Goal: Task Accomplishment & Management: Complete application form

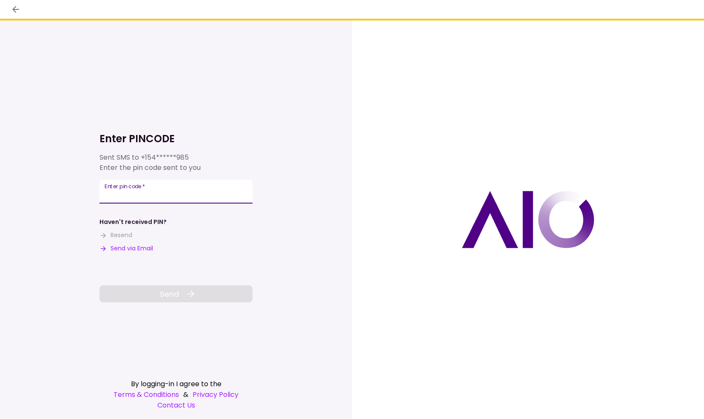
click at [165, 197] on input "Enter pin code   *" at bounding box center [176, 192] width 153 height 24
type input "******"
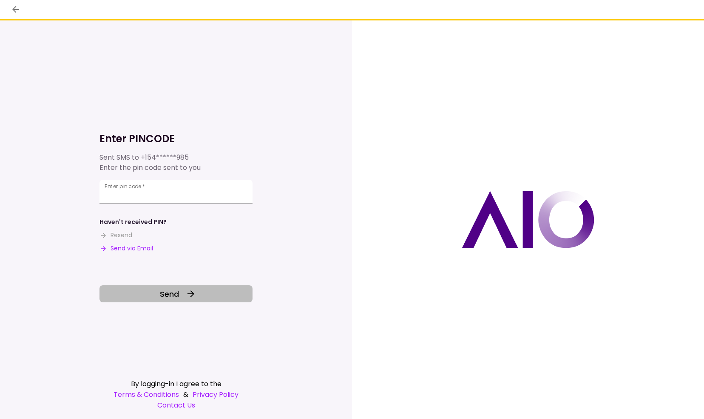
click at [174, 294] on span "Send" at bounding box center [169, 293] width 19 height 11
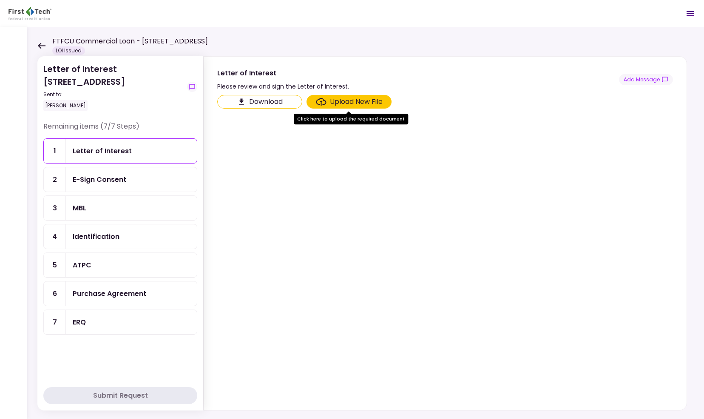
click at [134, 180] on div "E-Sign Consent" at bounding box center [131, 179] width 117 height 11
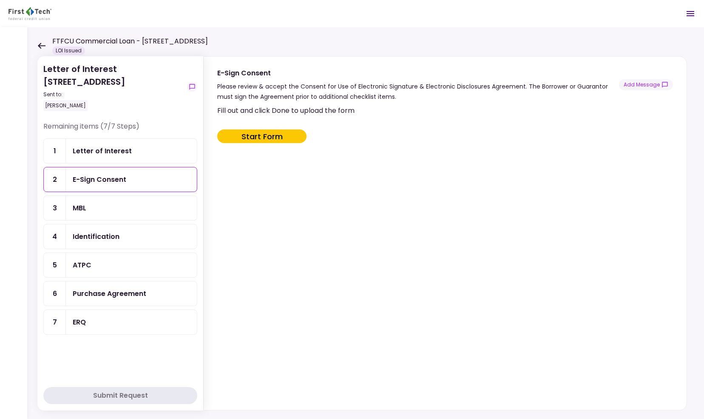
click at [281, 134] on button "Start Form" at bounding box center [261, 136] width 89 height 14
type input "***"
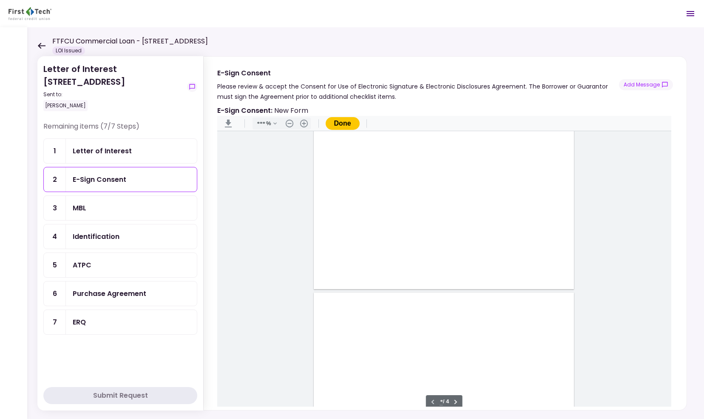
scroll to position [350, 0]
type input "*"
click at [330, 261] on div "Document Content" at bounding box center [332, 261] width 7 height 7
click at [359, 291] on div "Sign here" at bounding box center [360, 292] width 22 height 9
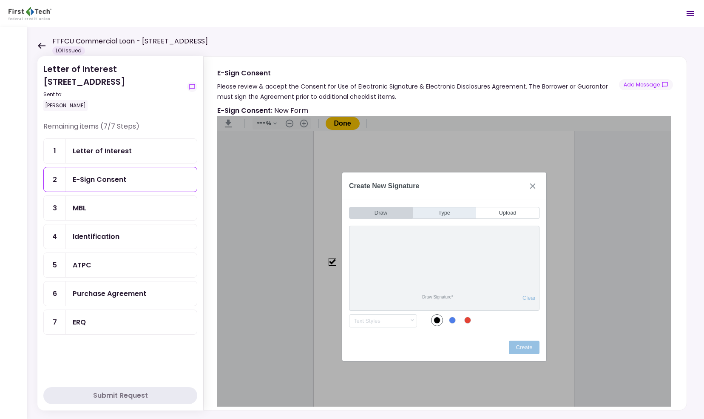
click at [444, 215] on button "Type" at bounding box center [444, 213] width 63 height 12
click at [451, 272] on input "*****" at bounding box center [444, 273] width 183 height 36
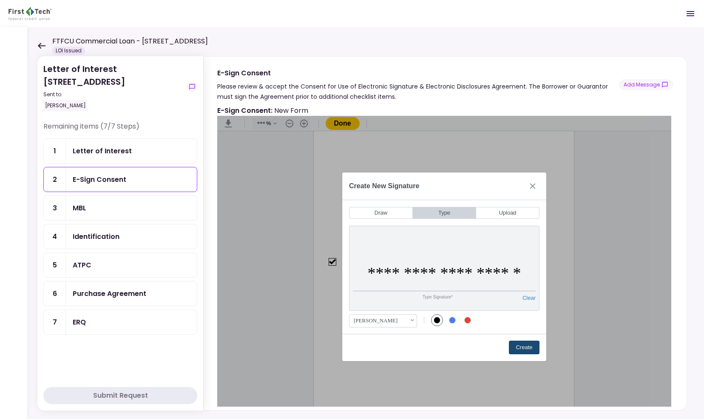
type input "**********"
click at [528, 344] on button "Create" at bounding box center [524, 347] width 31 height 14
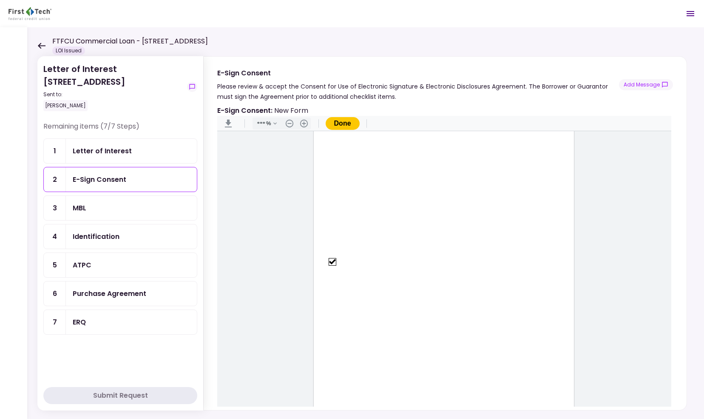
scroll to position [1074, 0]
click at [348, 119] on button "Done" at bounding box center [343, 123] width 34 height 13
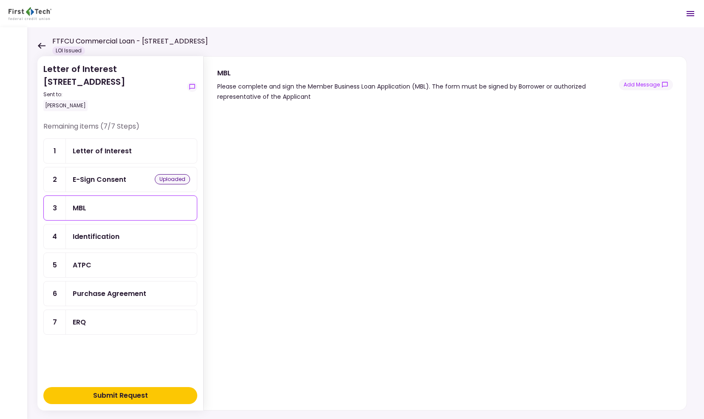
click at [96, 239] on div "Identification" at bounding box center [131, 236] width 131 height 24
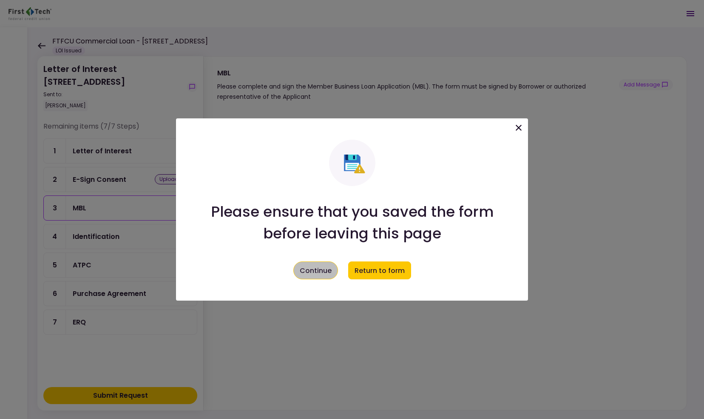
click at [323, 271] on button "Continue" at bounding box center [316, 270] width 45 height 18
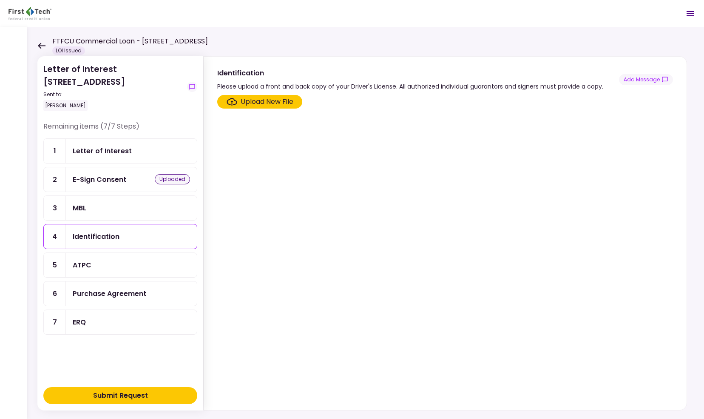
click at [326, 210] on section "Upload New File" at bounding box center [445, 250] width 456 height 311
click at [118, 260] on div "ATPC" at bounding box center [131, 265] width 117 height 11
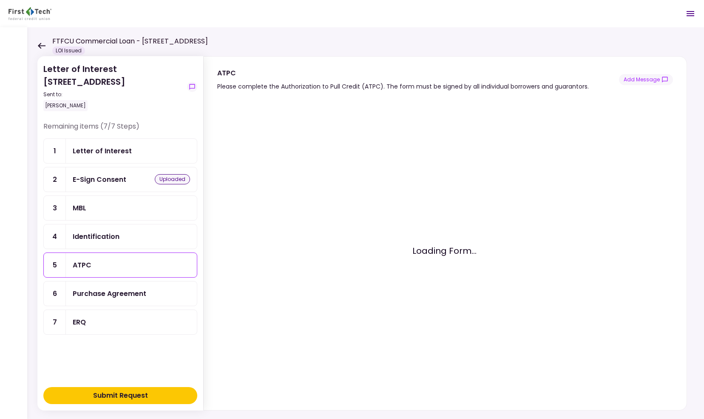
click at [325, 219] on div "Loading Form..." at bounding box center [444, 250] width 454 height 291
click at [140, 291] on div "Purchase Agreement" at bounding box center [110, 293] width 74 height 11
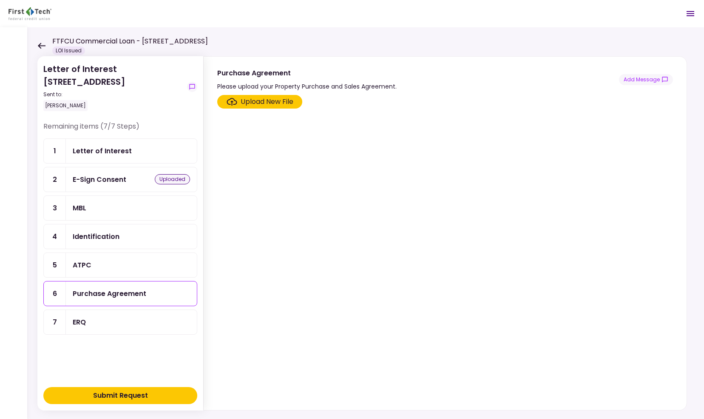
click at [102, 317] on div "ERQ" at bounding box center [131, 322] width 117 height 11
